Goal: Information Seeking & Learning: Stay updated

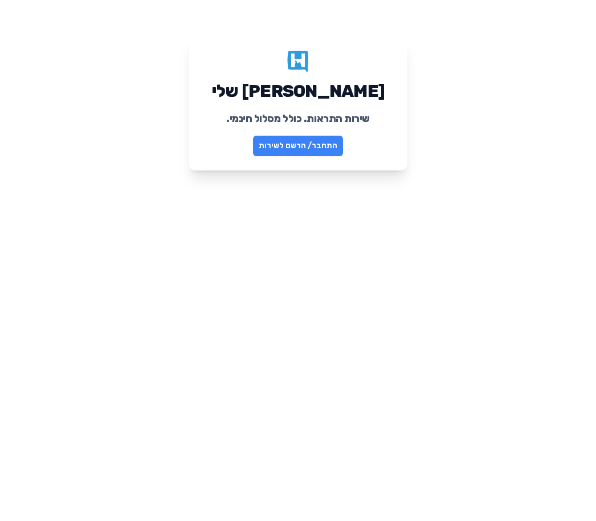
click at [321, 145] on link "התחבר/ הרשם לשירות" at bounding box center [298, 146] width 90 height 21
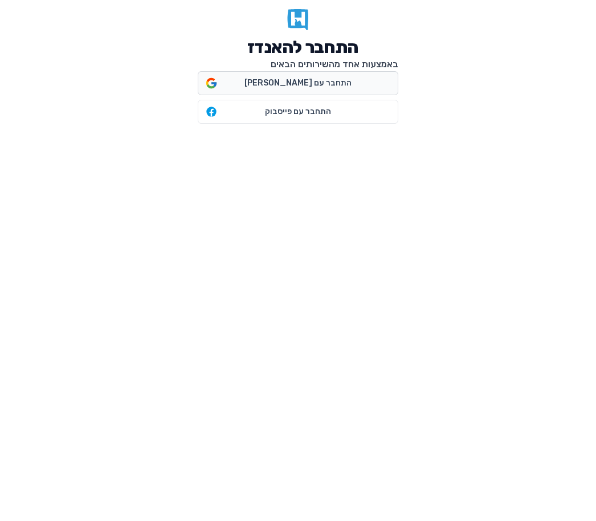
click at [344, 81] on span "התחבר עם [PERSON_NAME]" at bounding box center [297, 82] width 181 height 11
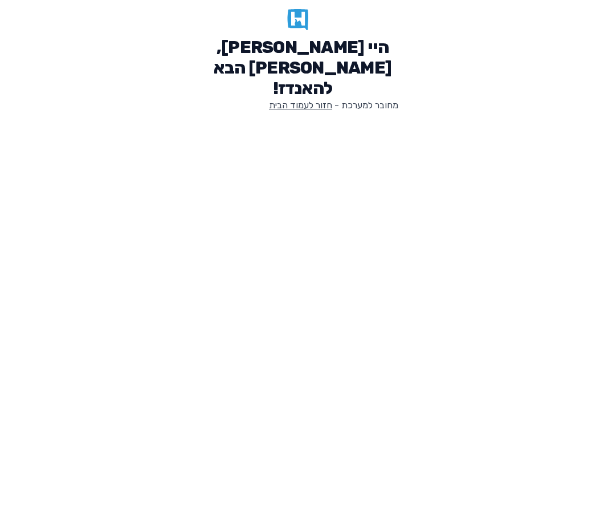
click at [292, 100] on link "חזור לעמוד הבית" at bounding box center [300, 105] width 63 height 11
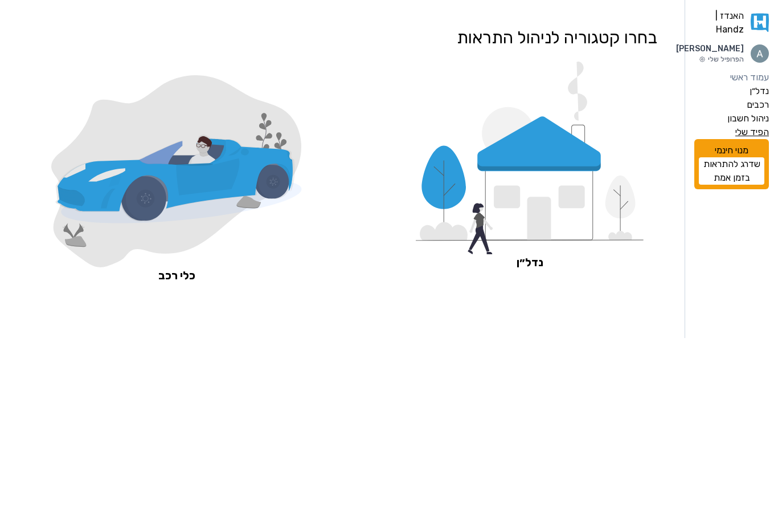
click at [748, 139] on label "הפיד שלי" at bounding box center [752, 132] width 34 height 14
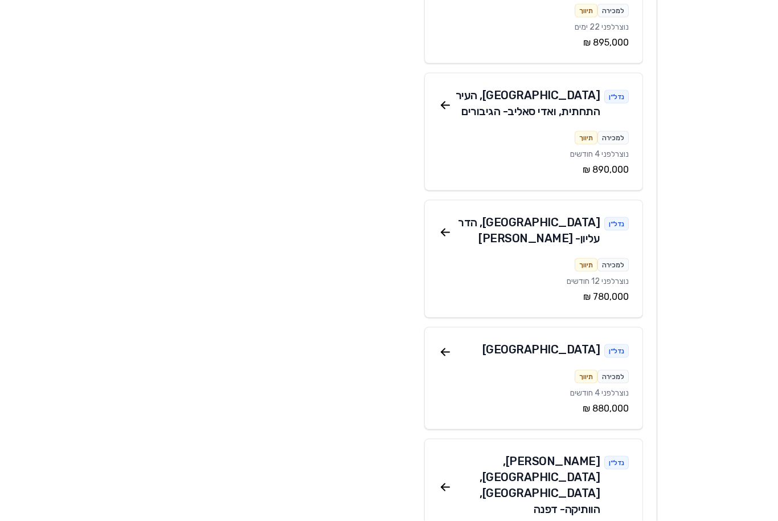
scroll to position [403, 0]
click at [440, 225] on icon at bounding box center [446, 232] width 14 height 14
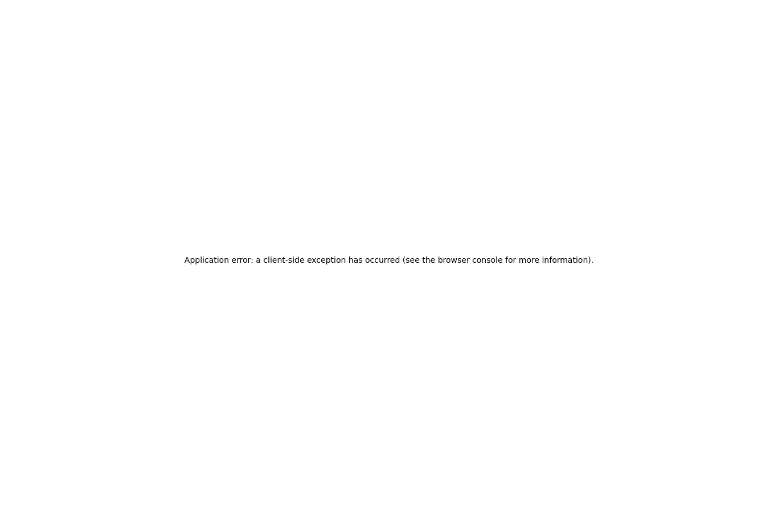
scroll to position [1, 0]
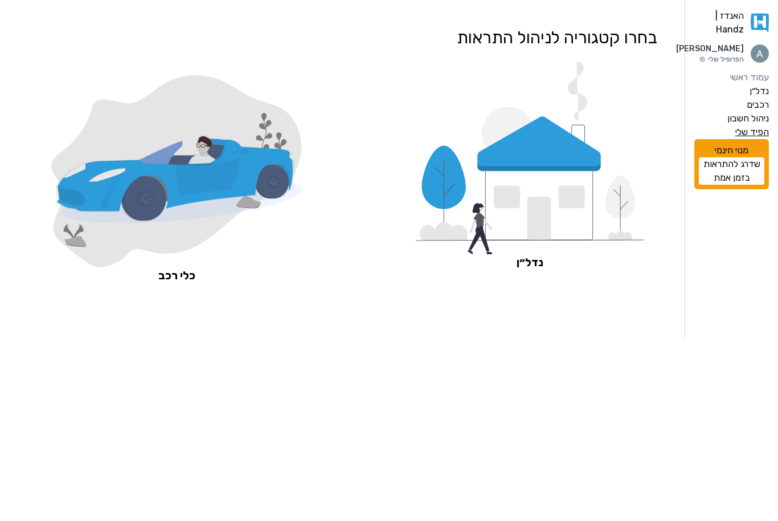
click at [758, 139] on label "הפיד שלי" at bounding box center [752, 132] width 34 height 14
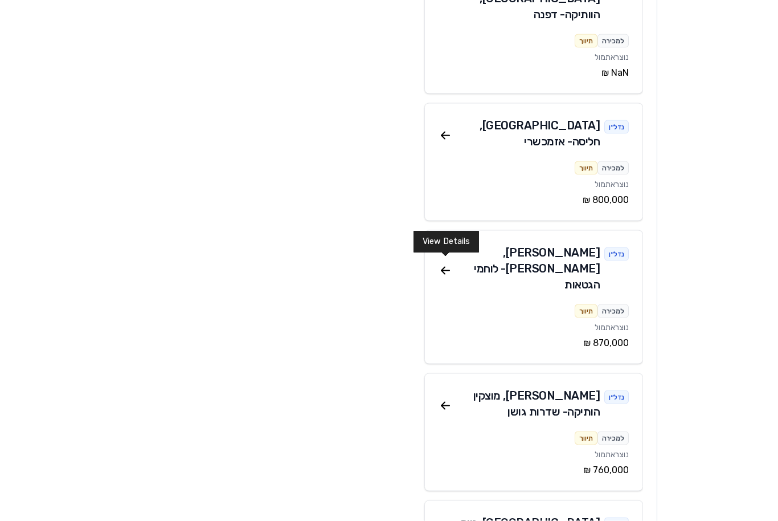
scroll to position [898, 0]
click at [449, 398] on icon at bounding box center [446, 405] width 14 height 14
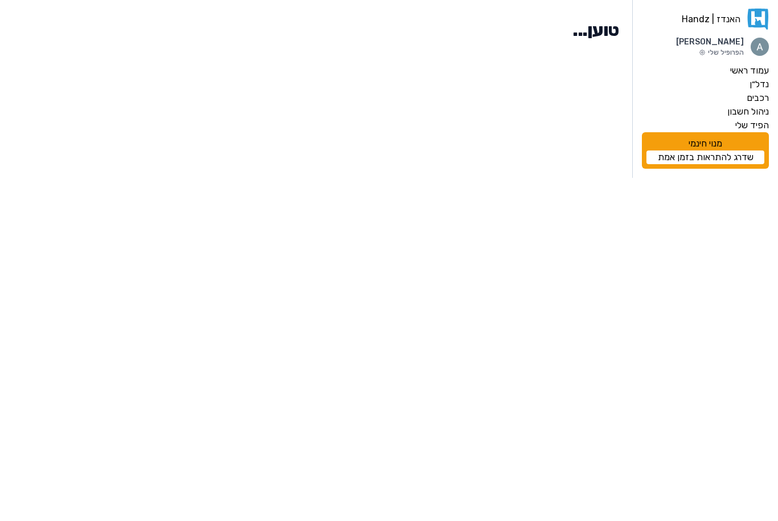
scroll to position [1, 0]
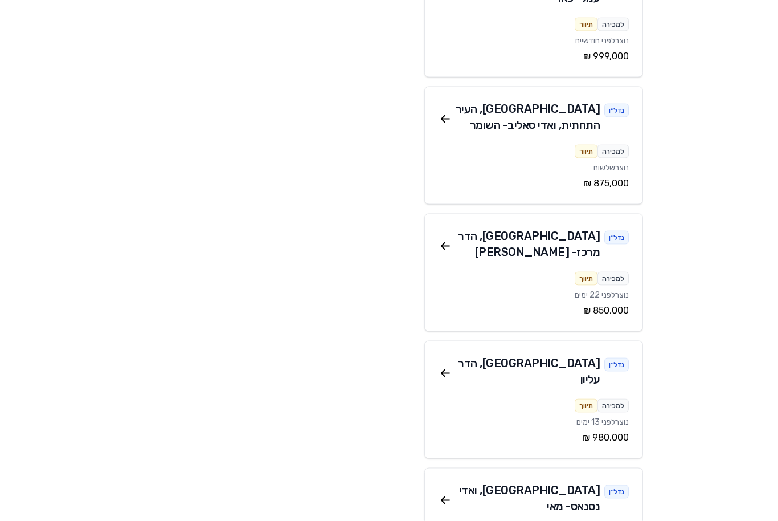
scroll to position [1565, 0]
click at [443, 373] on icon at bounding box center [445, 373] width 8 height 0
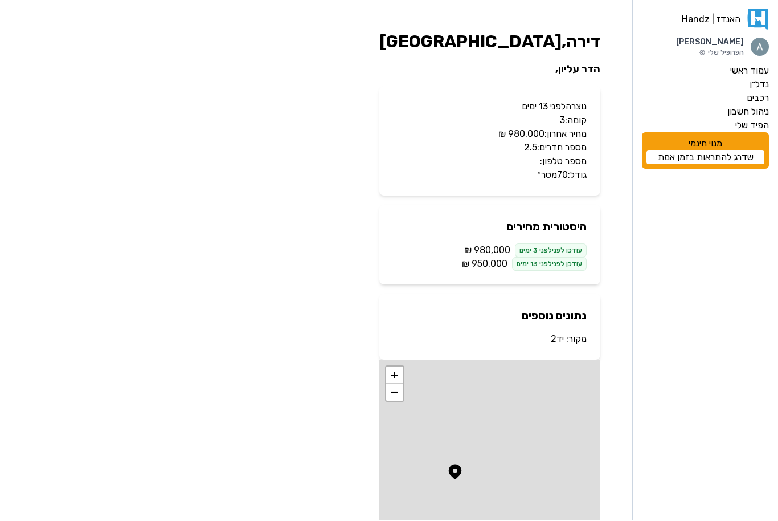
scroll to position [1, 0]
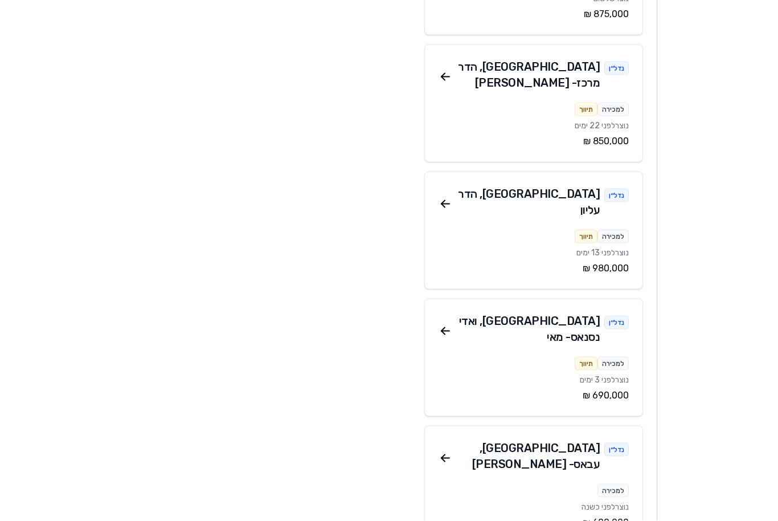
scroll to position [1735, 0]
click at [443, 457] on icon at bounding box center [442, 458] width 3 height 3
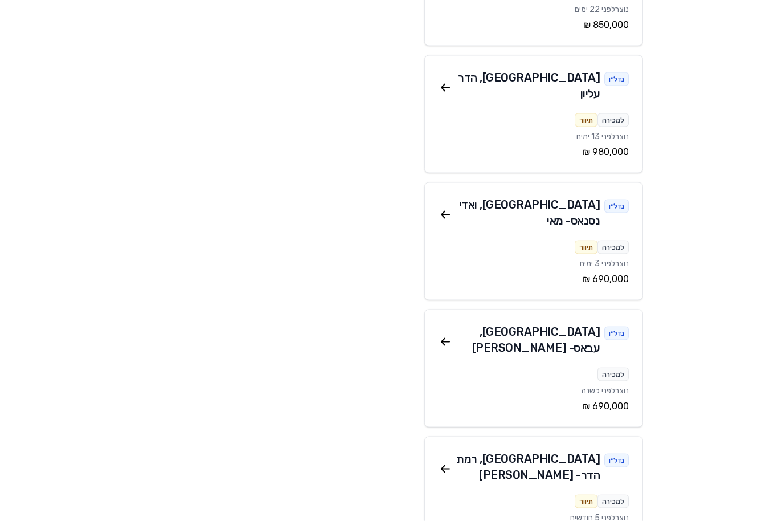
scroll to position [1851, 0]
click at [445, 461] on icon at bounding box center [446, 468] width 14 height 14
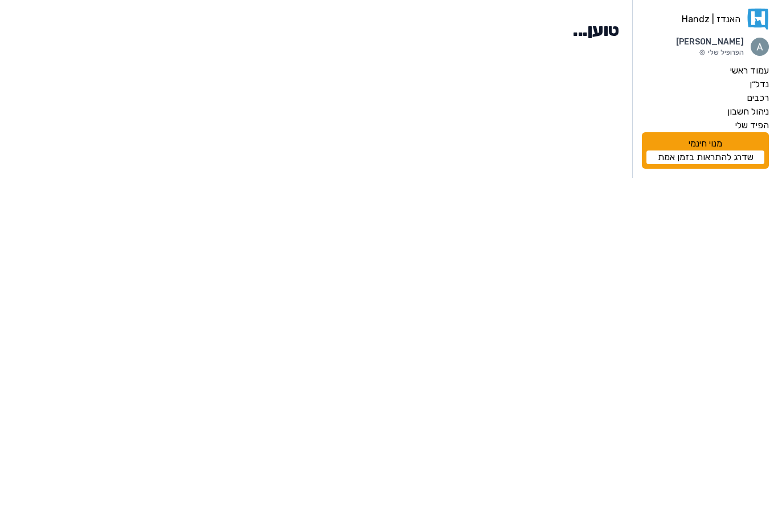
scroll to position [1, 0]
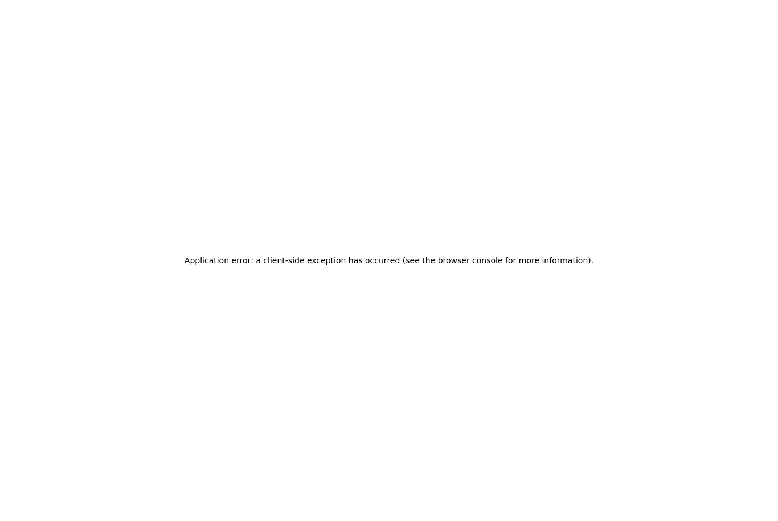
scroll to position [38, 0]
